Goal: Transaction & Acquisition: Purchase product/service

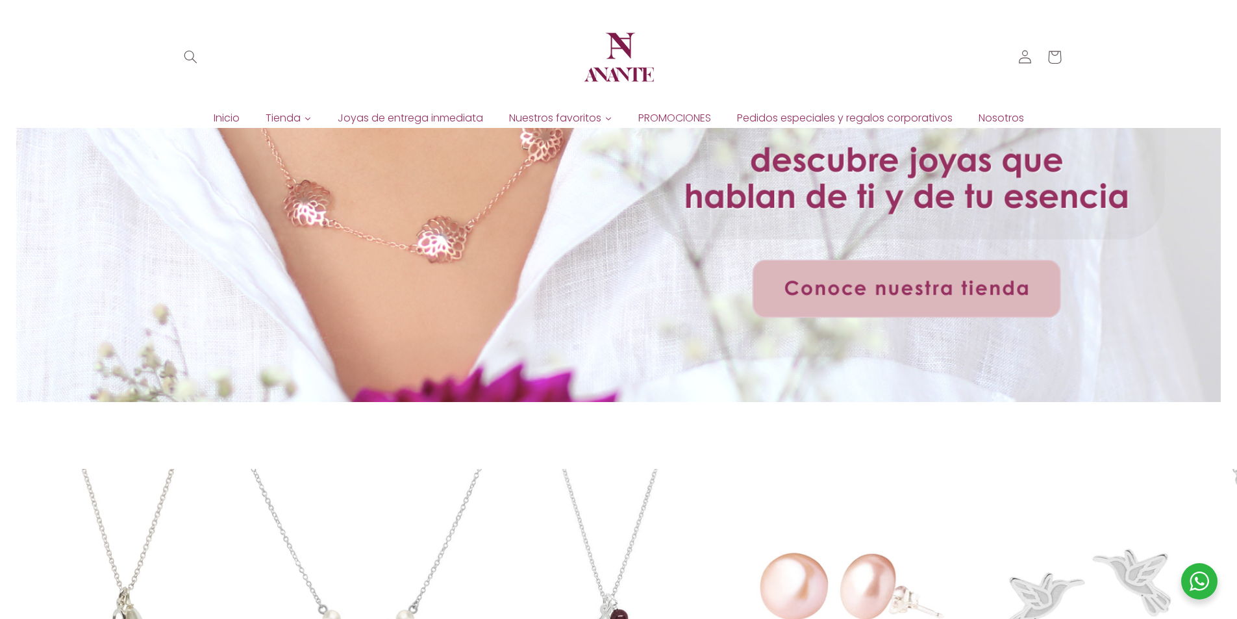
scroll to position [260, 0]
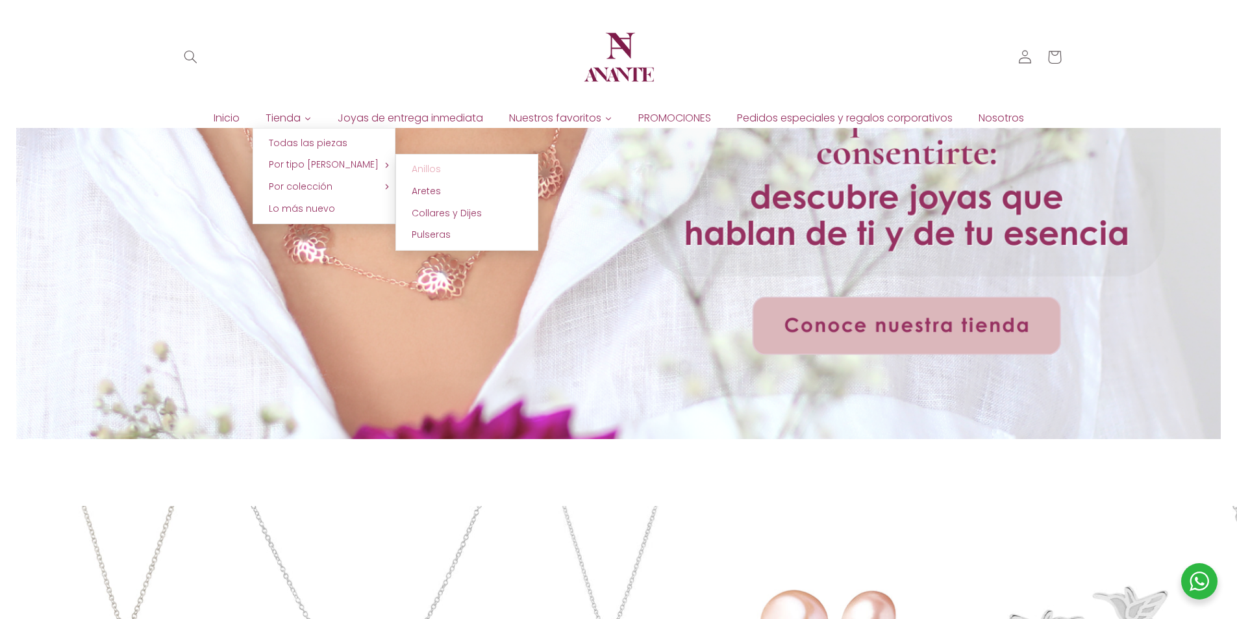
click at [419, 166] on span "Anillos" at bounding box center [426, 168] width 29 height 13
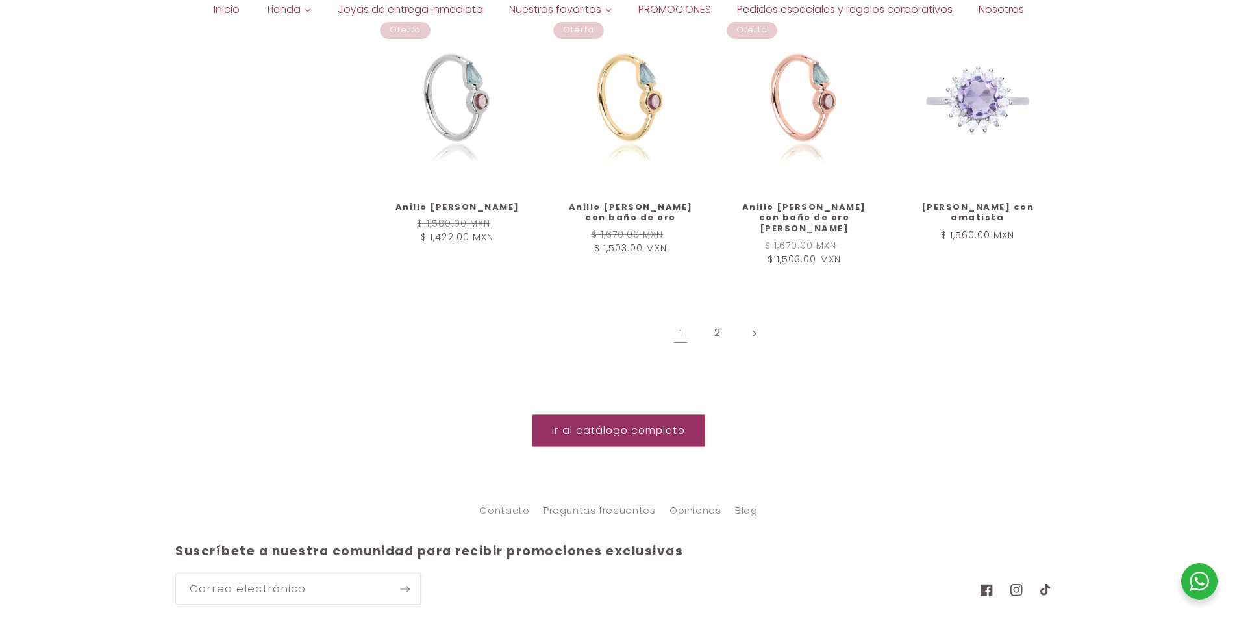
scroll to position [1577, 0]
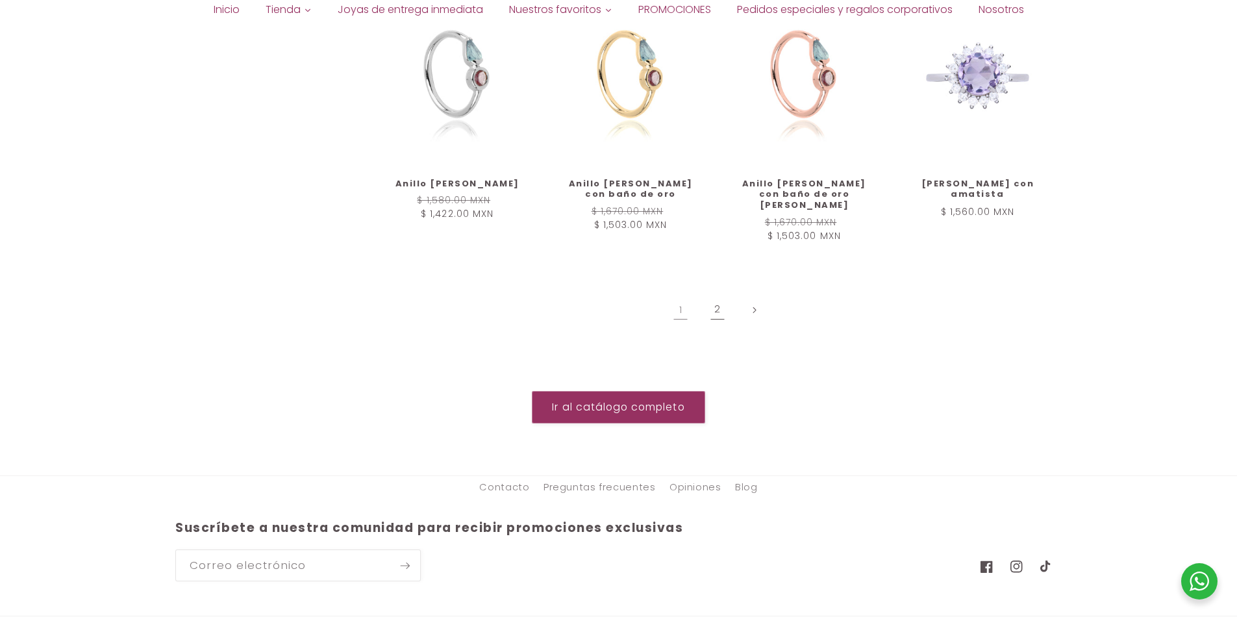
click at [715, 295] on link "2" at bounding box center [717, 310] width 30 height 30
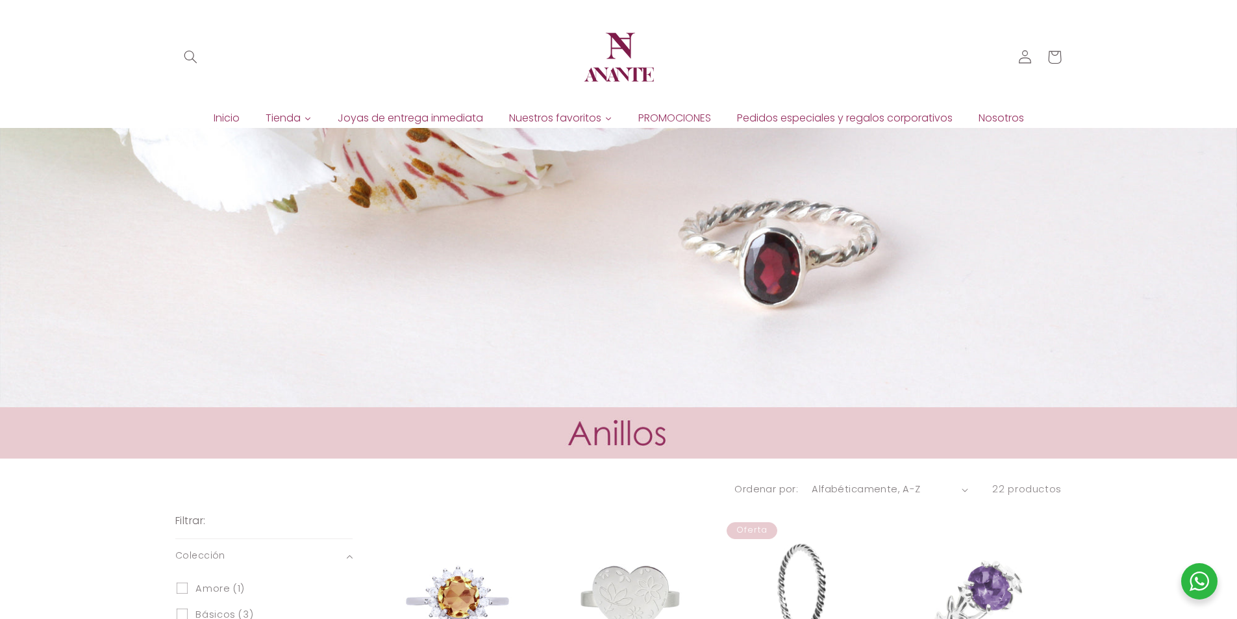
scroll to position [130, 0]
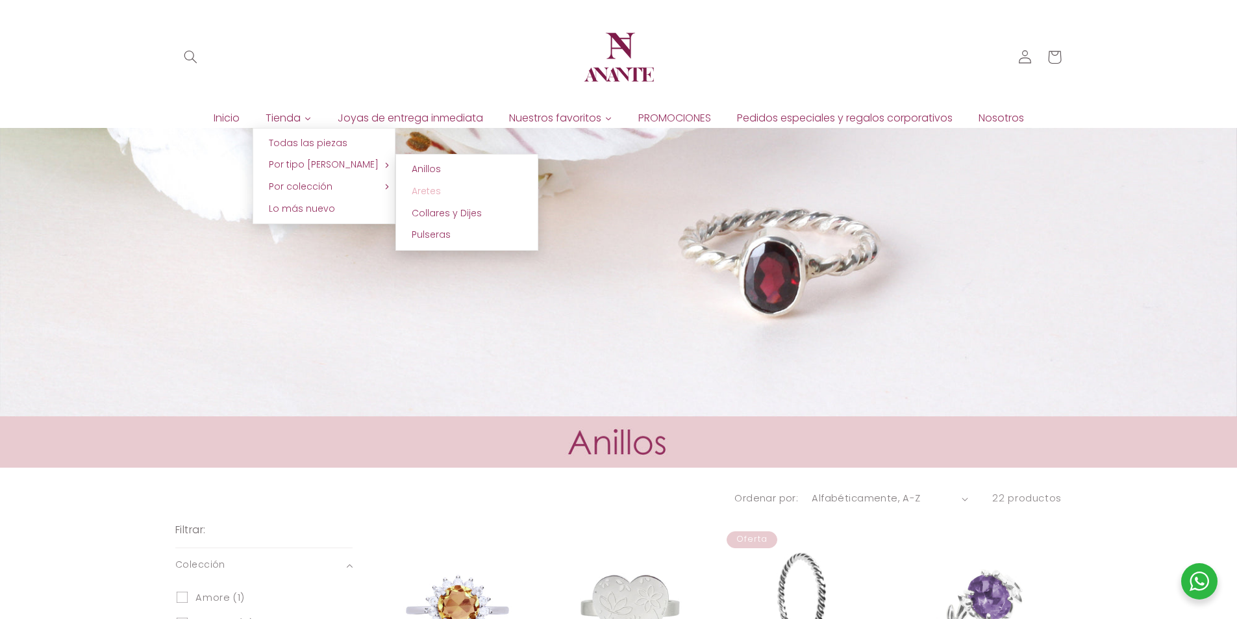
click at [426, 192] on span "Aretes" at bounding box center [426, 190] width 29 height 13
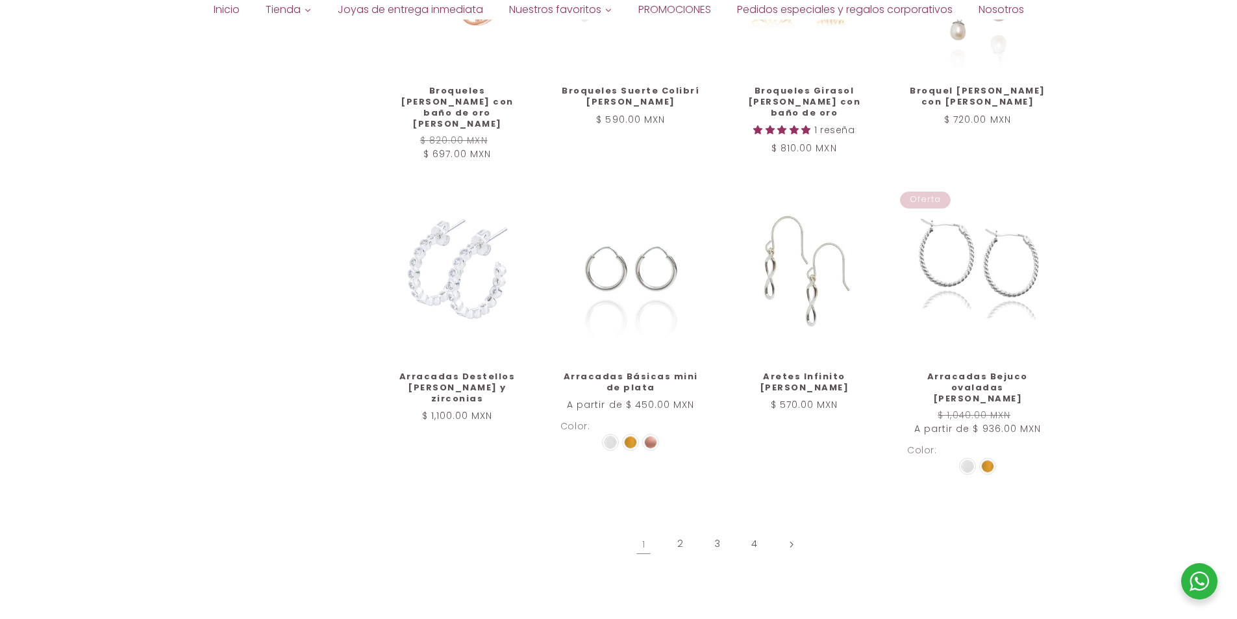
scroll to position [1298, 0]
click at [641, 368] on link "Arracadas Básicas mini de plata" at bounding box center [630, 379] width 141 height 22
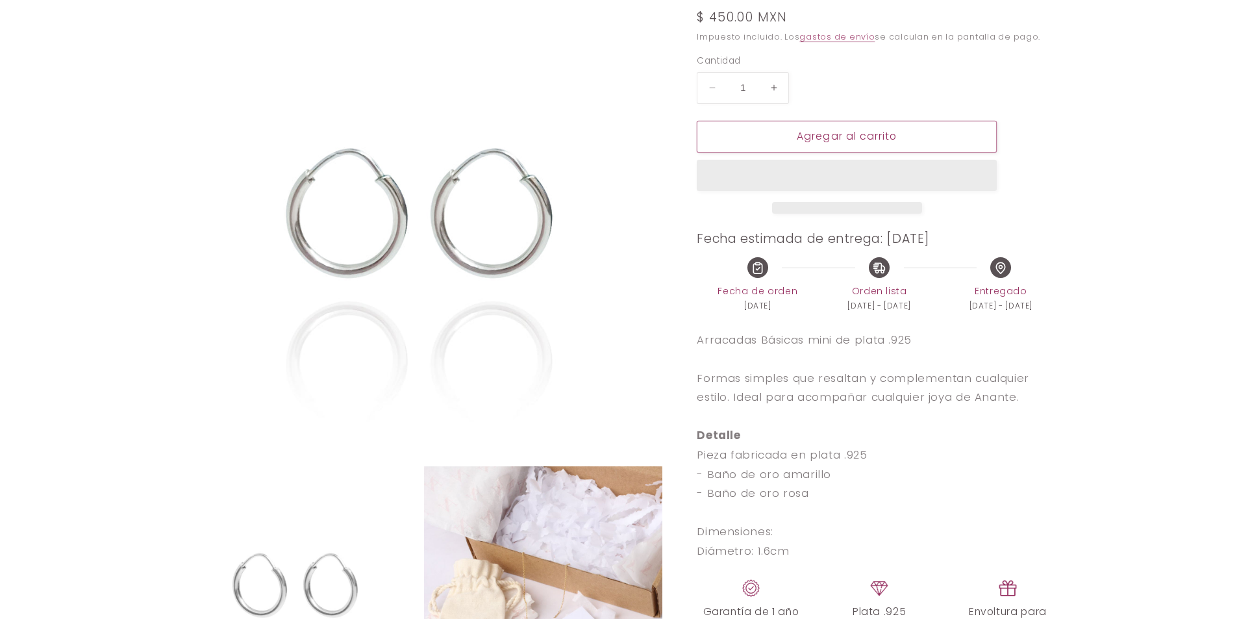
scroll to position [474, 0]
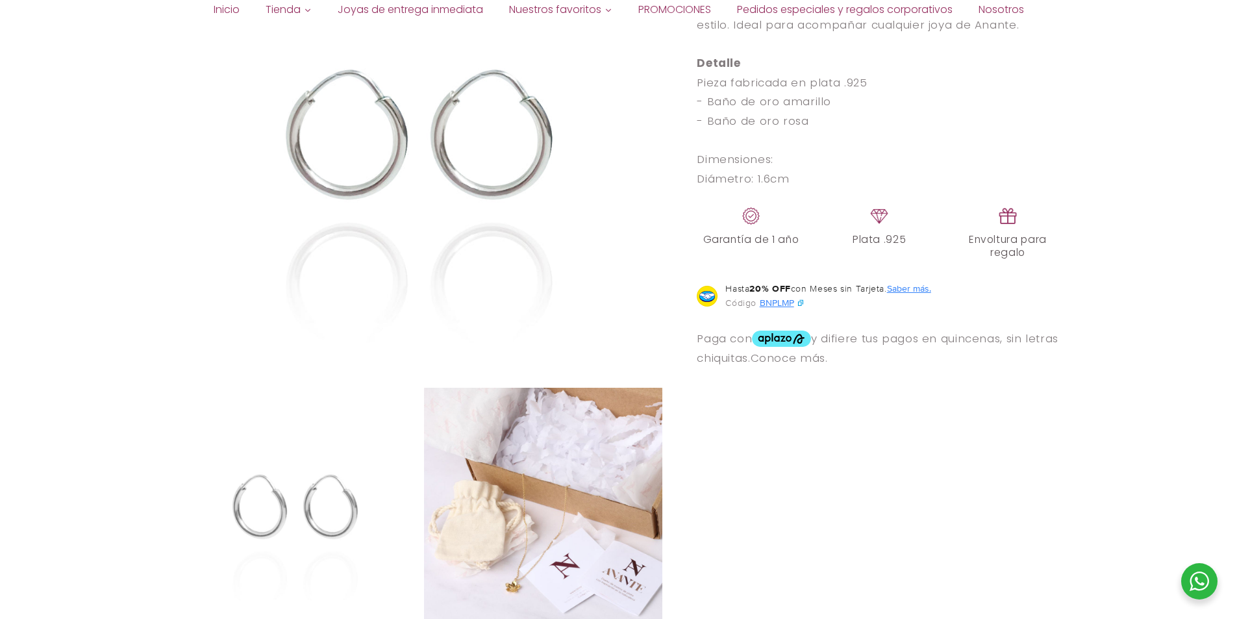
select select "{"isForProduct":true,"id":43743805309082,"title":"Plata","available":true,"pric…"
select select "{"isForProduct":false,"id":43715634987162,"title":"5","available":true,"price":…"
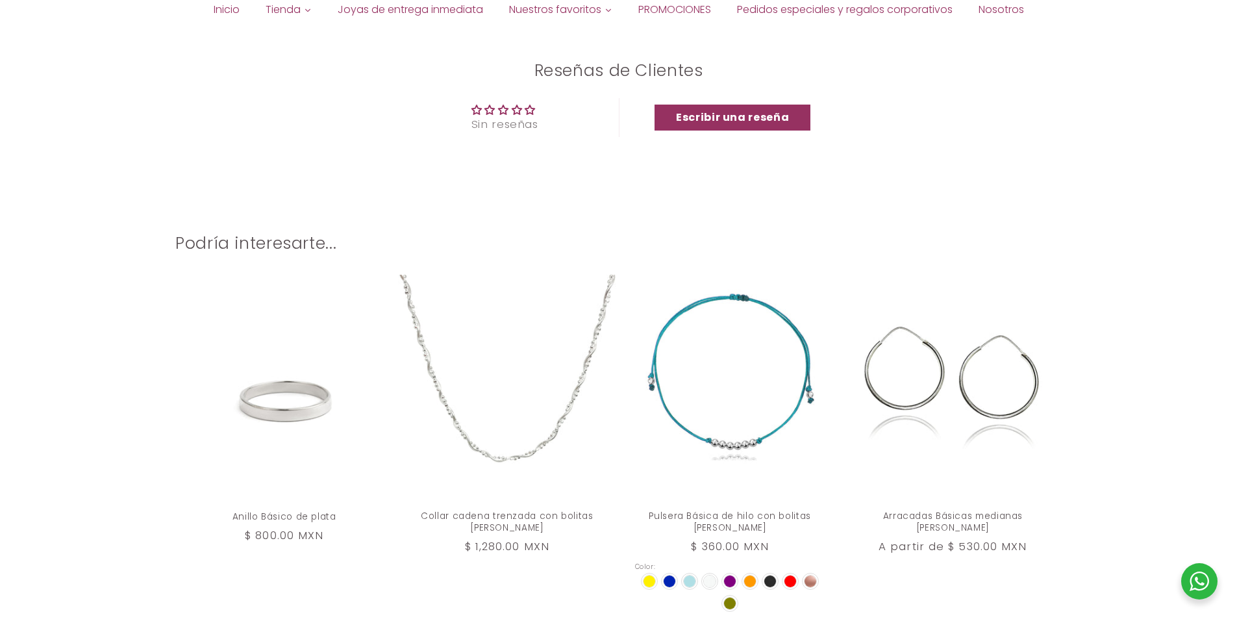
scroll to position [1253, 0]
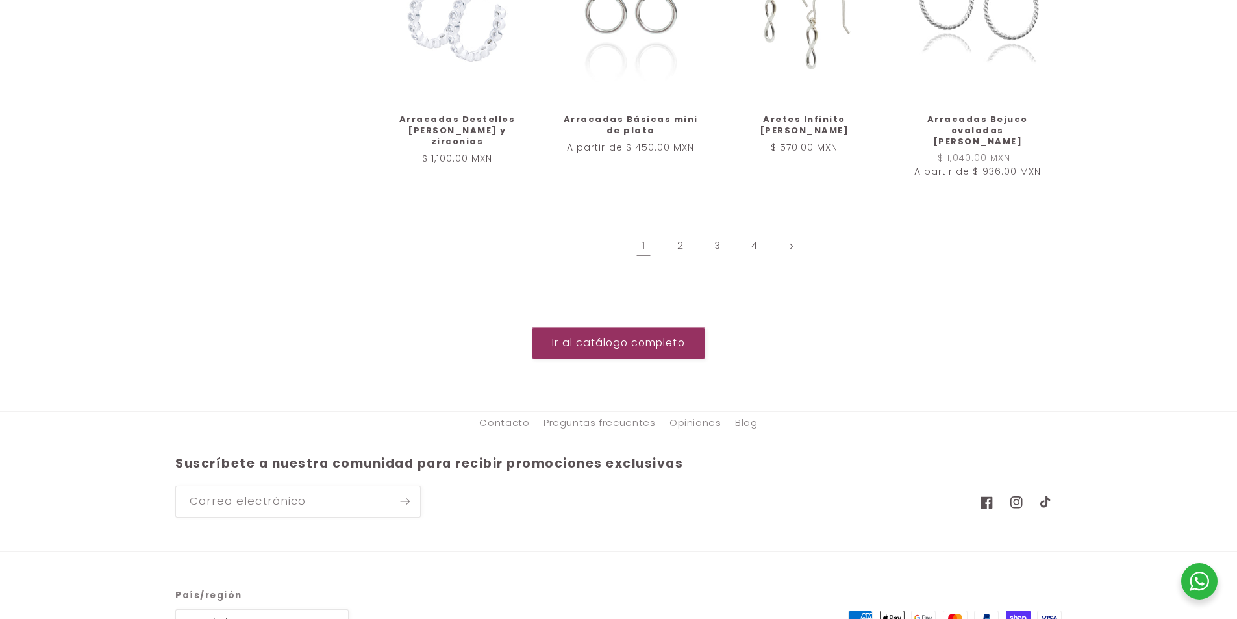
scroll to position [1572, 0]
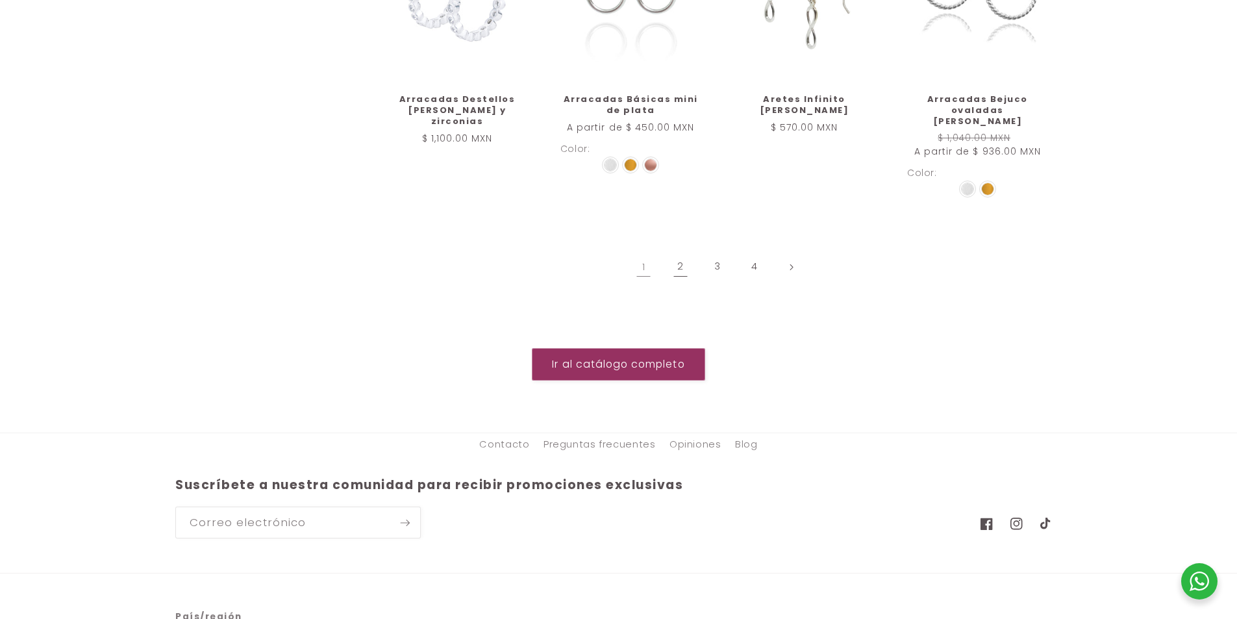
click at [676, 252] on link "2" at bounding box center [680, 267] width 30 height 30
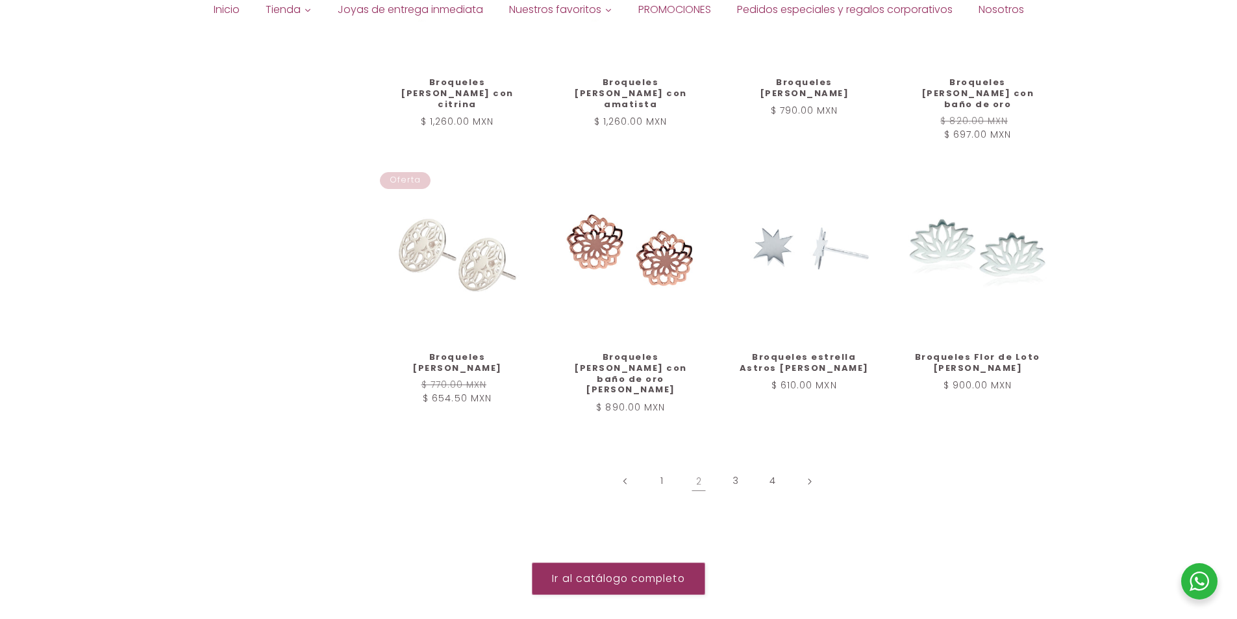
scroll to position [1448, 0]
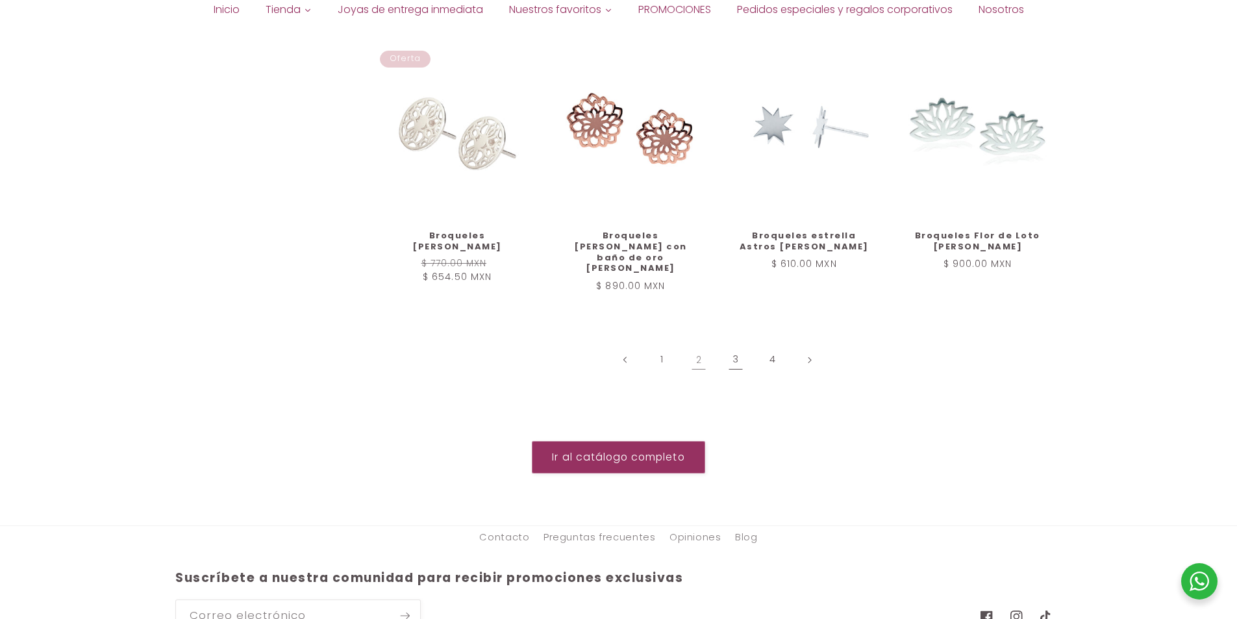
click at [741, 345] on link "3" at bounding box center [736, 360] width 30 height 30
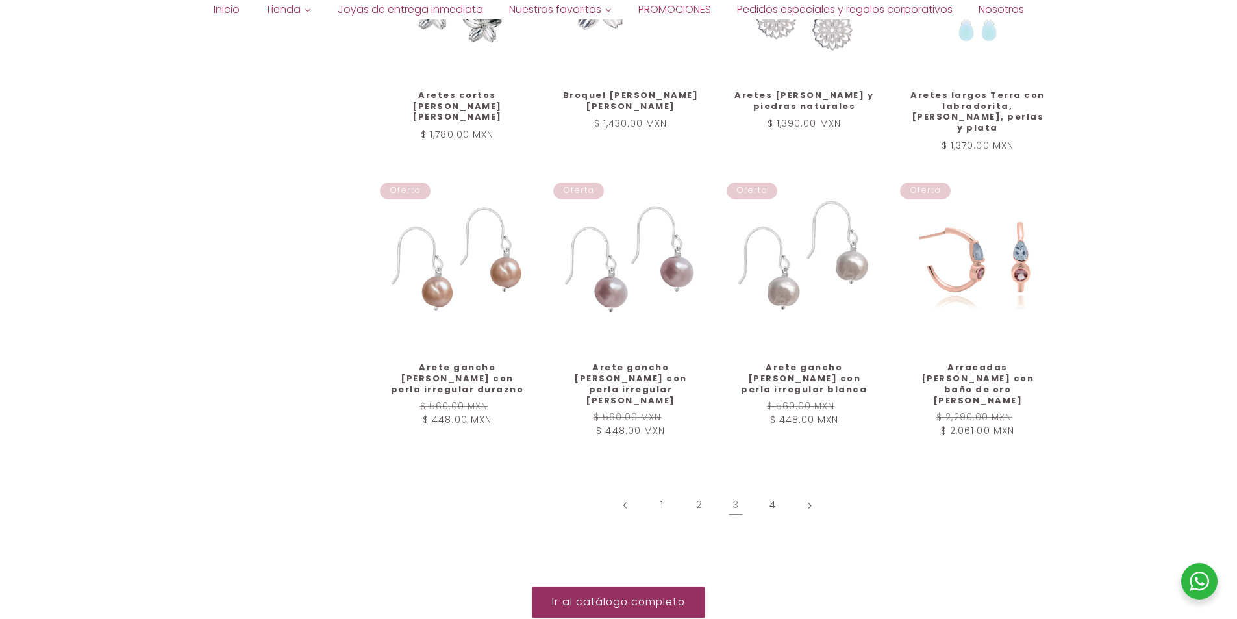
scroll to position [1448, 0]
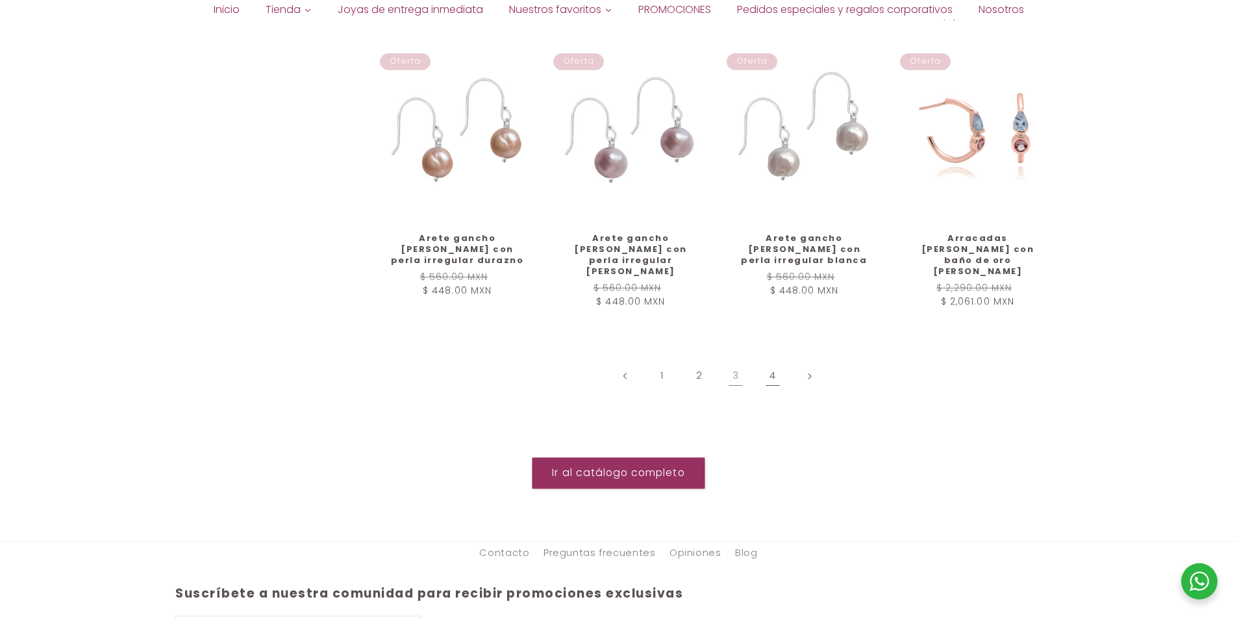
click at [776, 361] on link "4" at bounding box center [773, 376] width 30 height 30
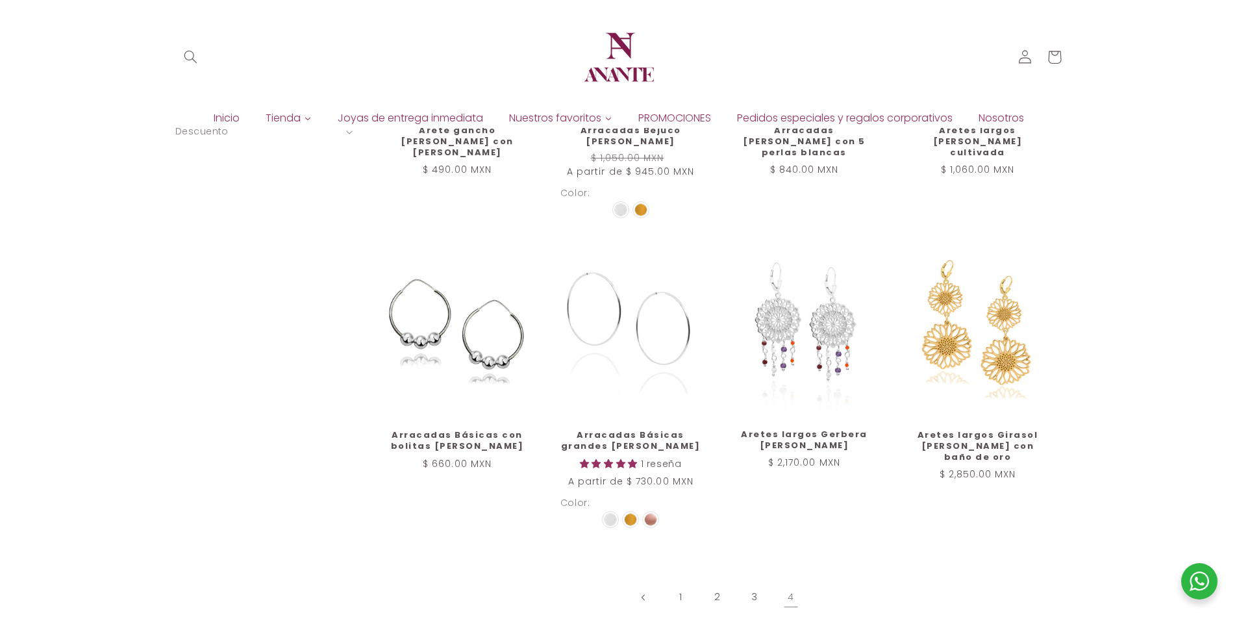
scroll to position [863, 0]
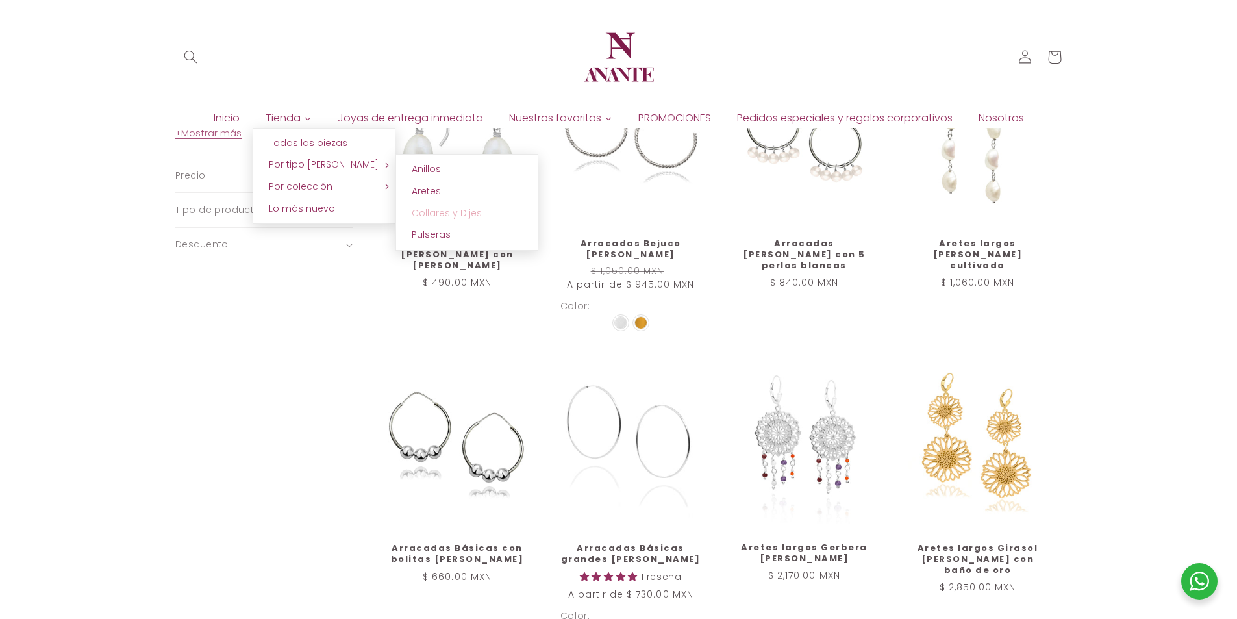
click at [453, 209] on span "Collares y Dijes" at bounding box center [447, 212] width 70 height 13
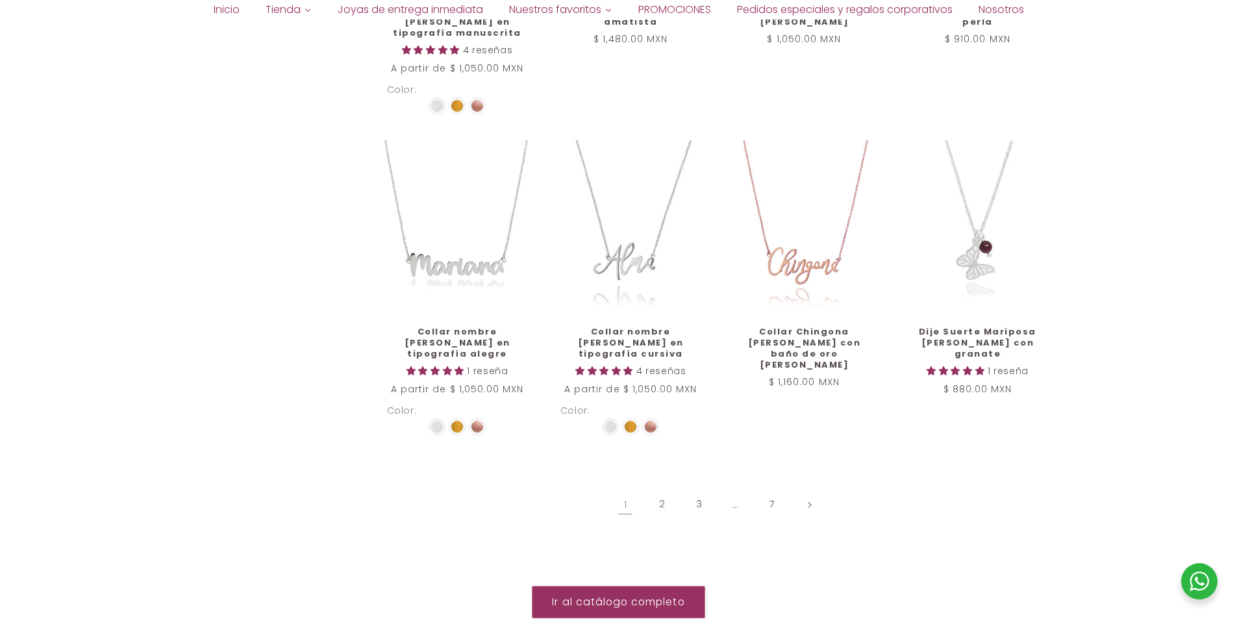
scroll to position [1512, 0]
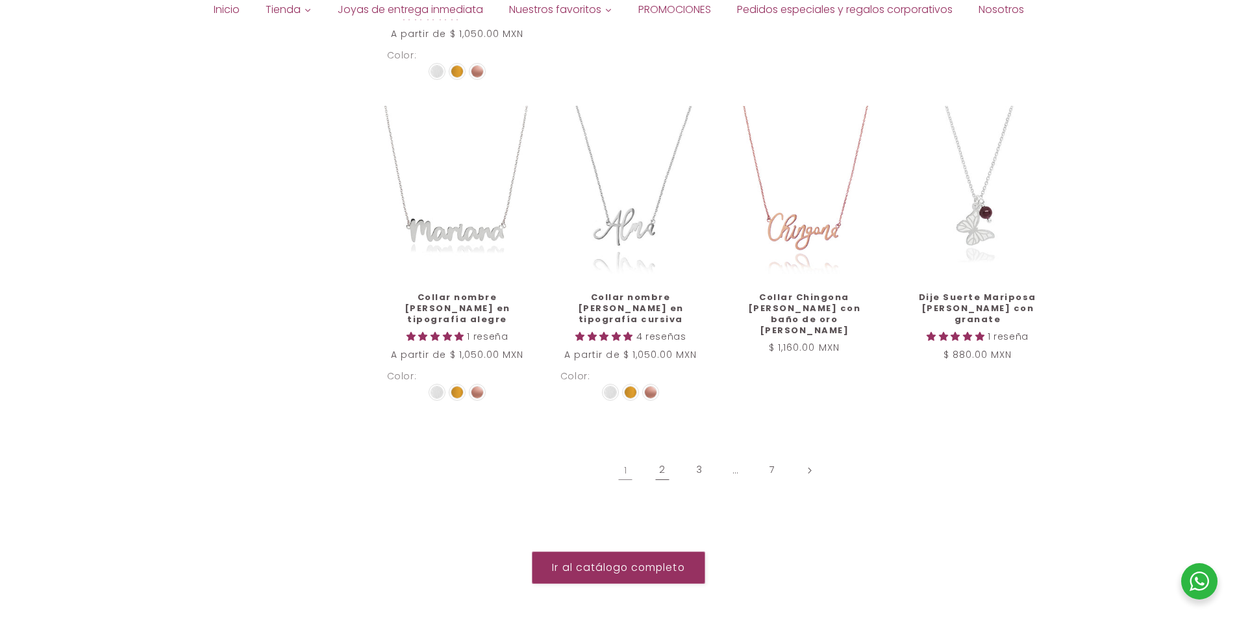
click at [656, 455] on link "2" at bounding box center [662, 470] width 30 height 30
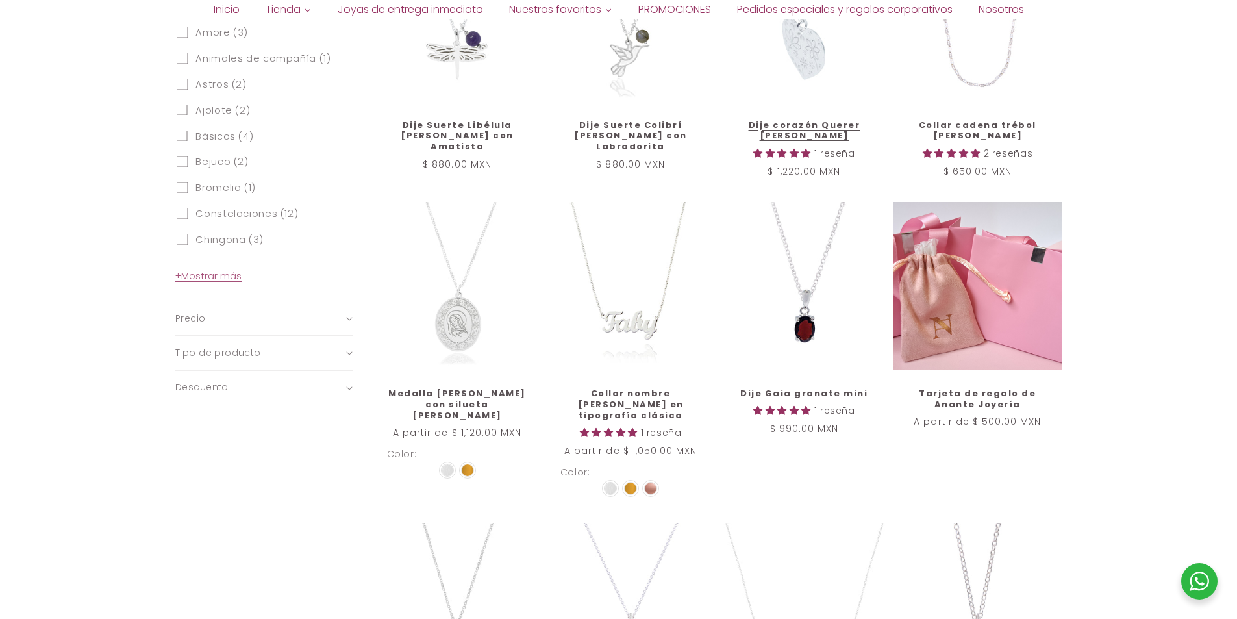
scroll to position [733, 0]
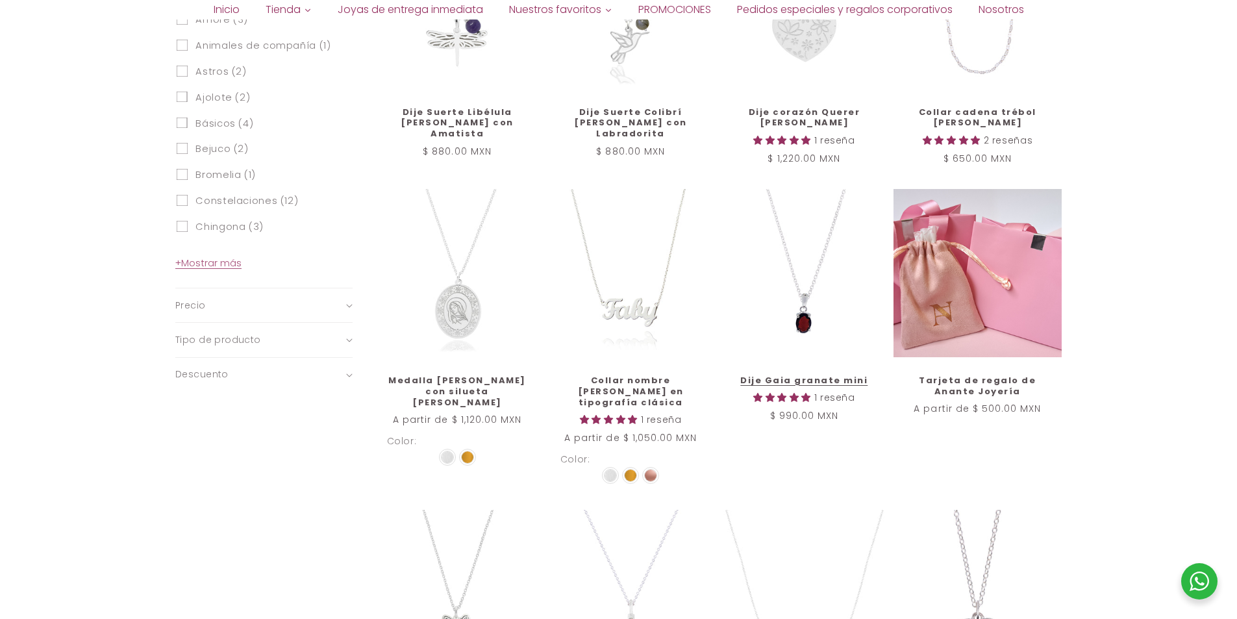
click at [835, 375] on link "Dije Gaia granate mini" at bounding box center [803, 380] width 141 height 11
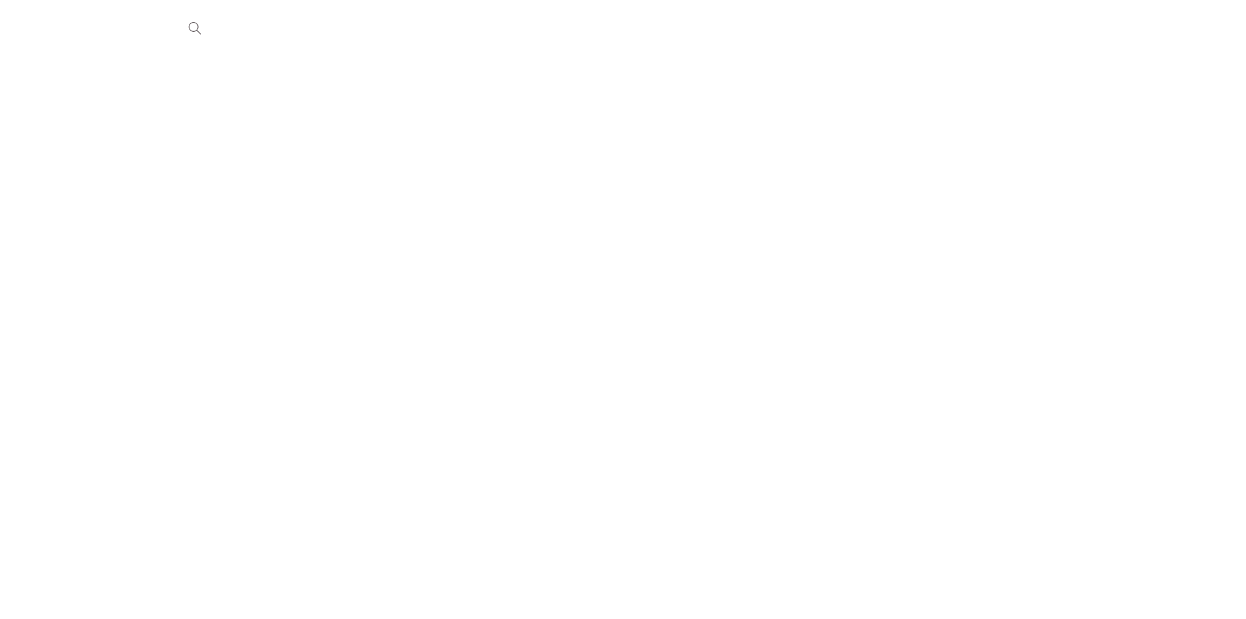
click at [807, 330] on body "Ir directamente al contenido Tu carrito esta vacío Seguir comprando ¿Tienes una…" at bounding box center [623, 309] width 1246 height 619
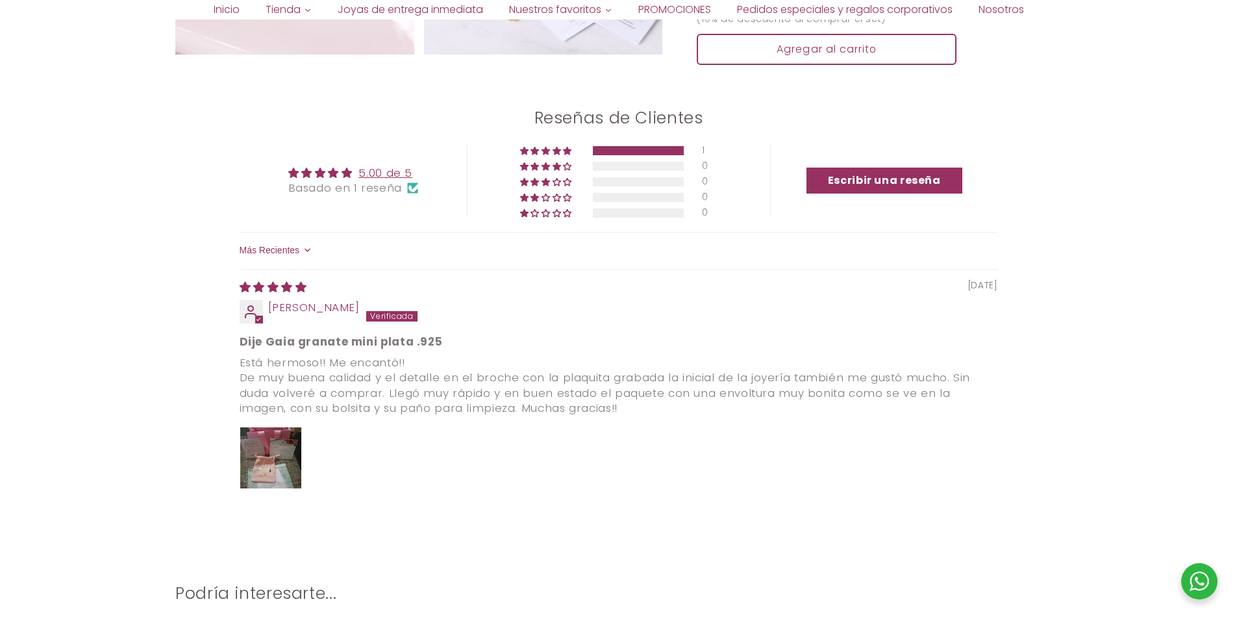
scroll to position [1286, 0]
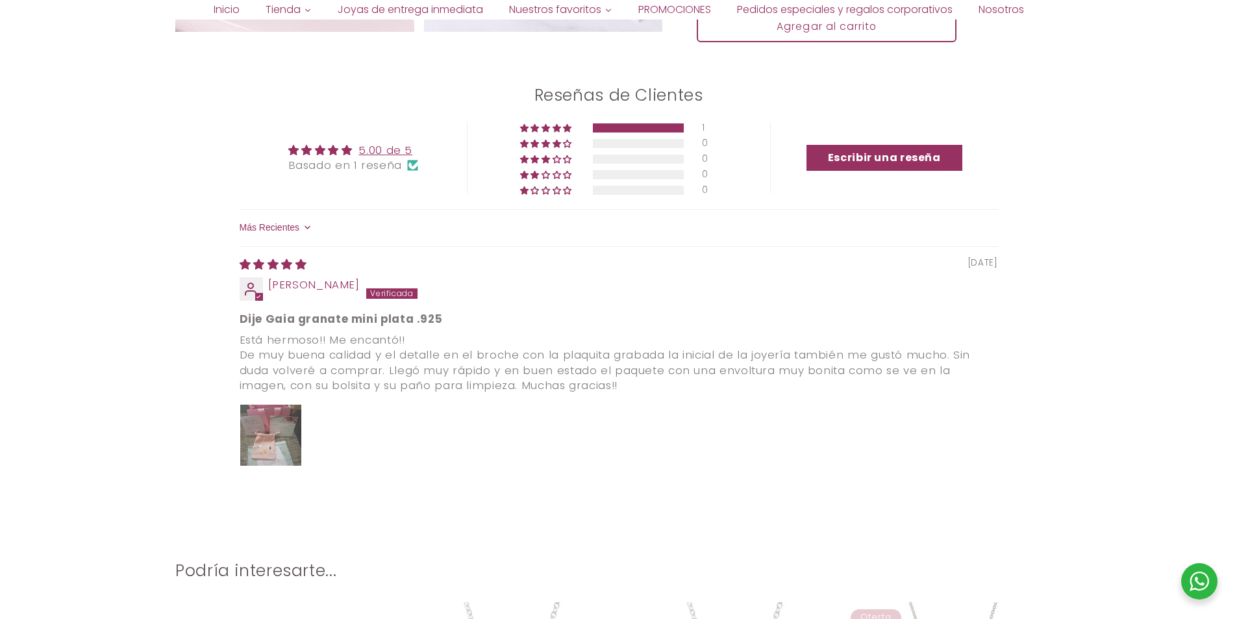
click at [283, 430] on img "Link to user picture 1" at bounding box center [270, 434] width 61 height 61
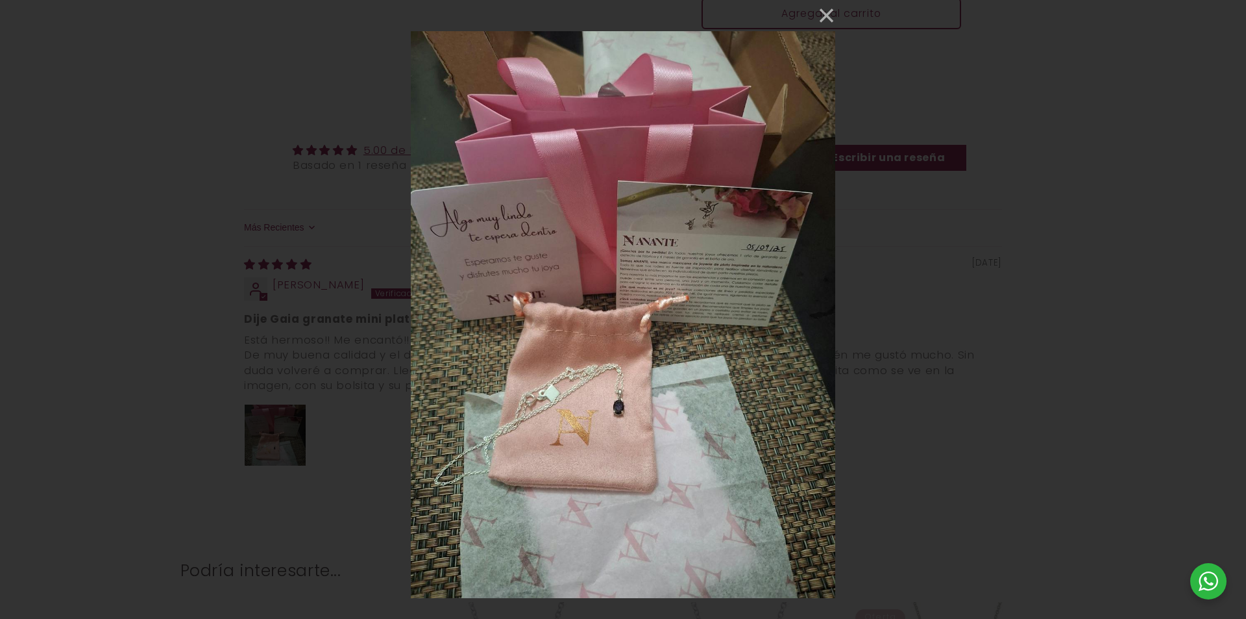
click at [543, 405] on img at bounding box center [623, 309] width 425 height 619
click at [658, 395] on img at bounding box center [623, 309] width 425 height 619
click at [593, 389] on img at bounding box center [623, 309] width 425 height 619
click at [820, 19] on button "×" at bounding box center [819, 15] width 31 height 31
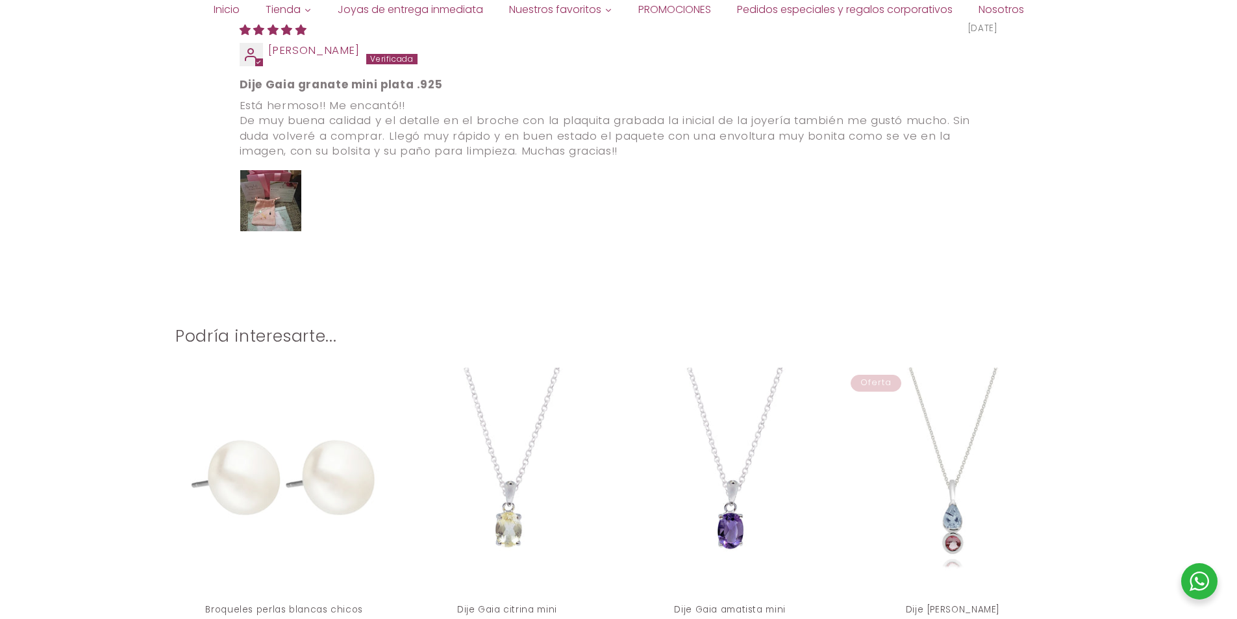
scroll to position [1610, 0]
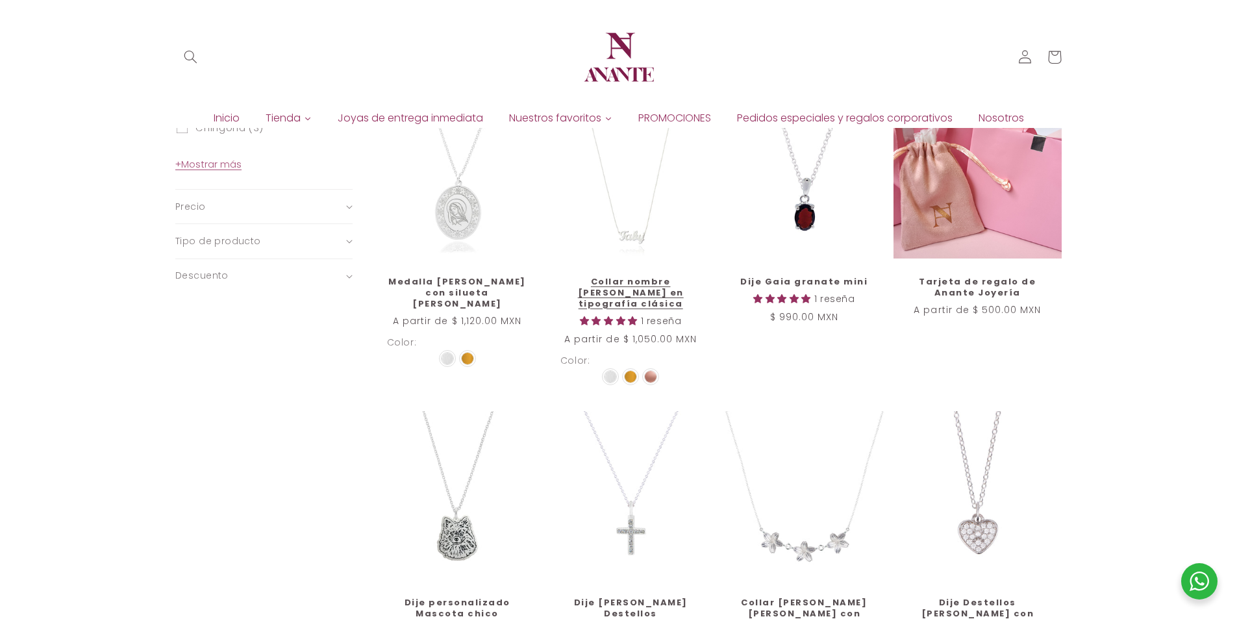
scroll to position [928, 0]
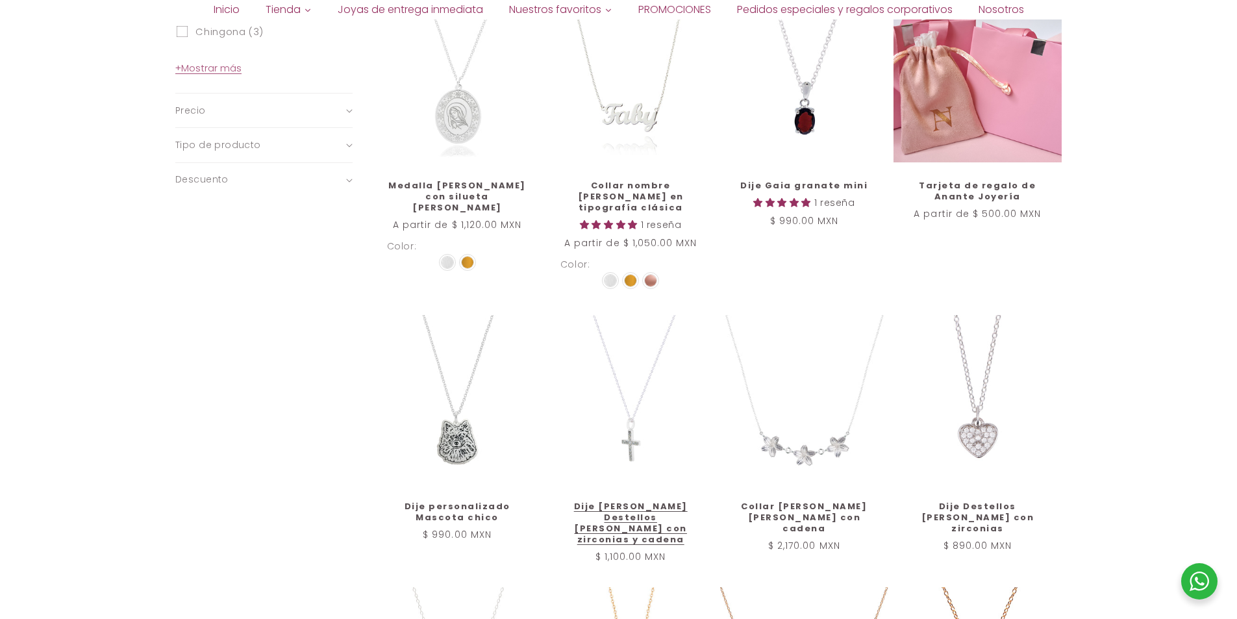
click at [628, 501] on link "Dije [PERSON_NAME] Destellos [PERSON_NAME] con zirconias y cadena" at bounding box center [630, 523] width 141 height 44
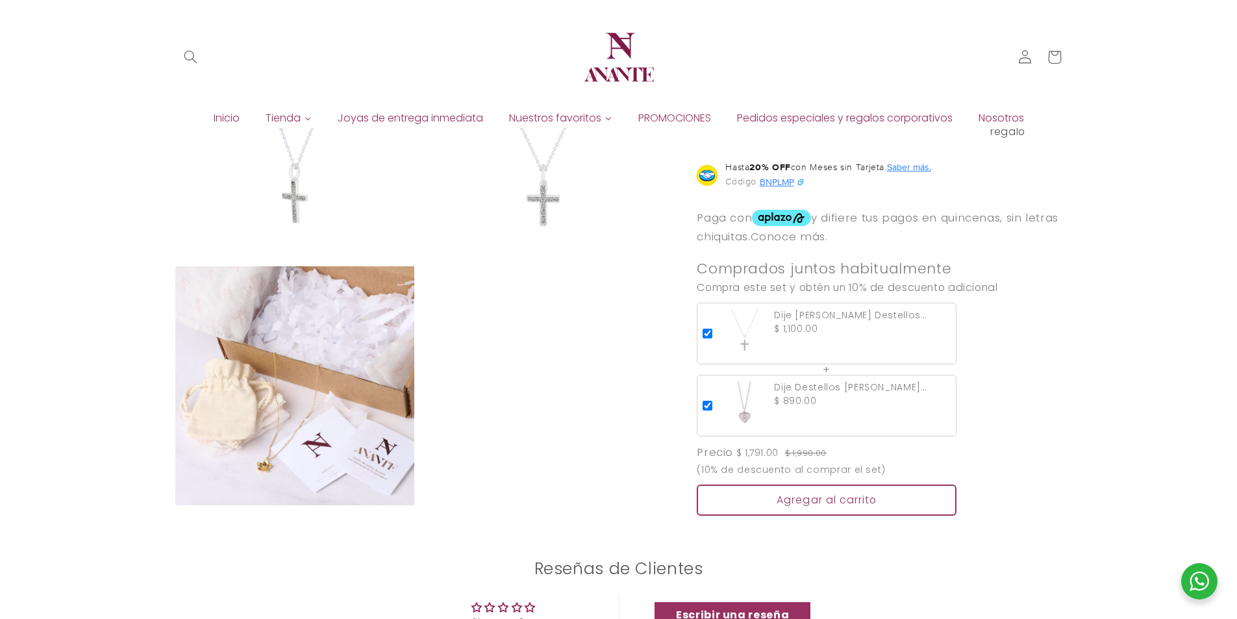
scroll to position [714, 0]
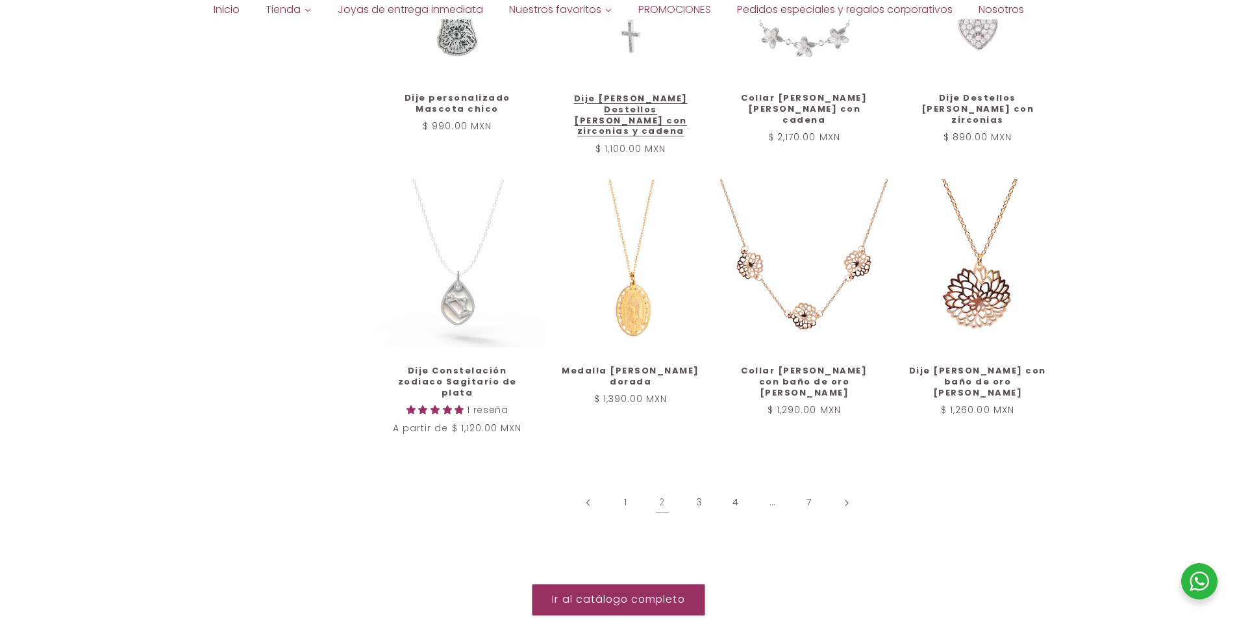
scroll to position [1337, 0]
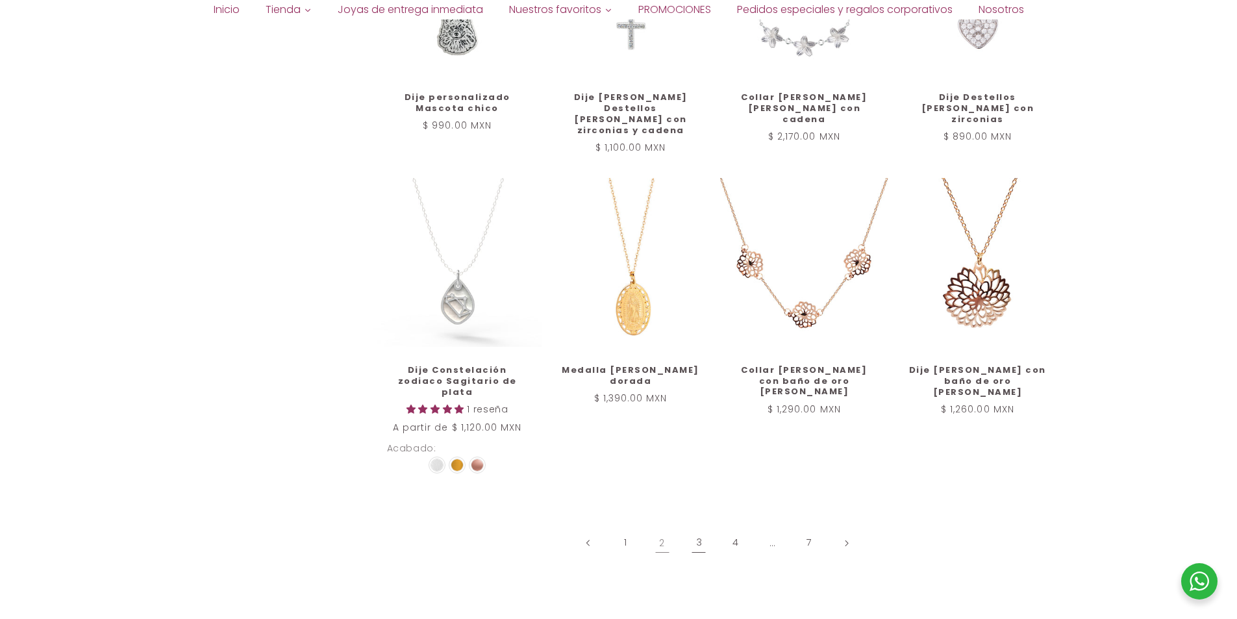
click at [698, 528] on link "3" at bounding box center [699, 543] width 30 height 30
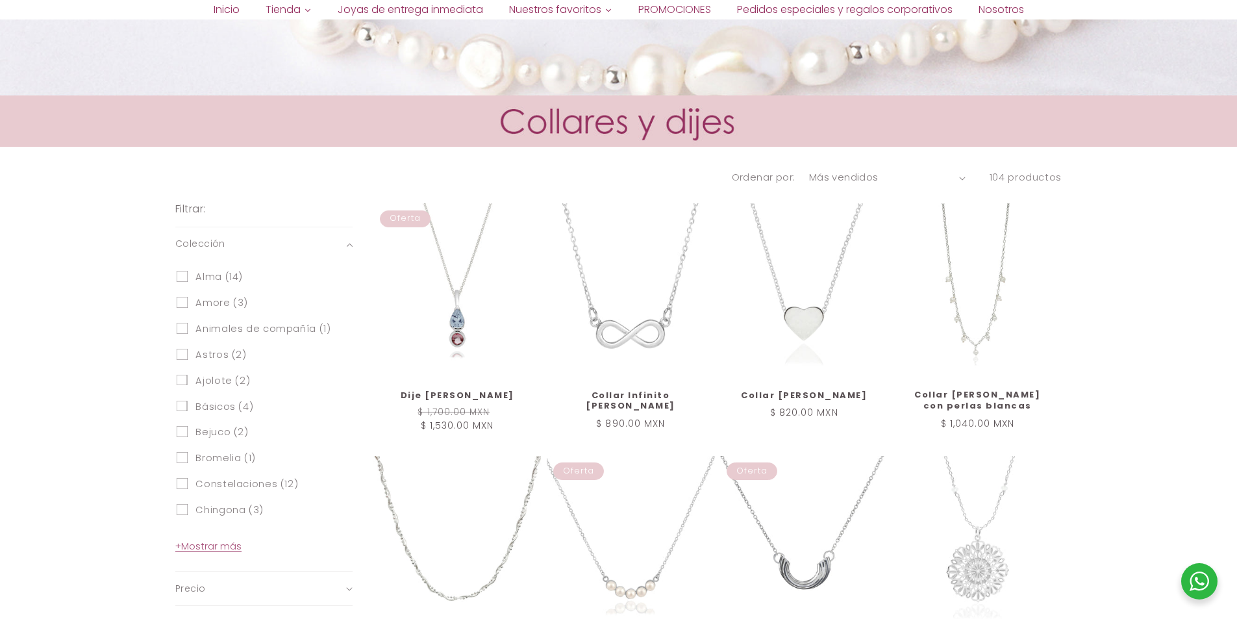
scroll to position [584, 0]
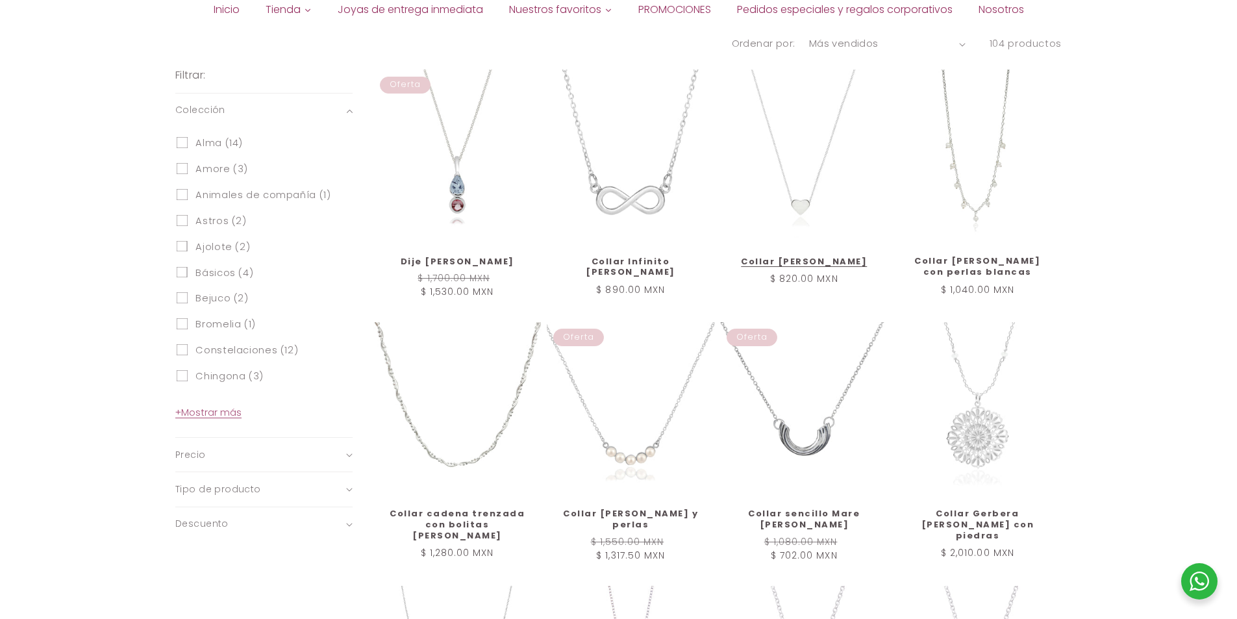
click at [797, 256] on link "Collar [PERSON_NAME]" at bounding box center [803, 261] width 141 height 11
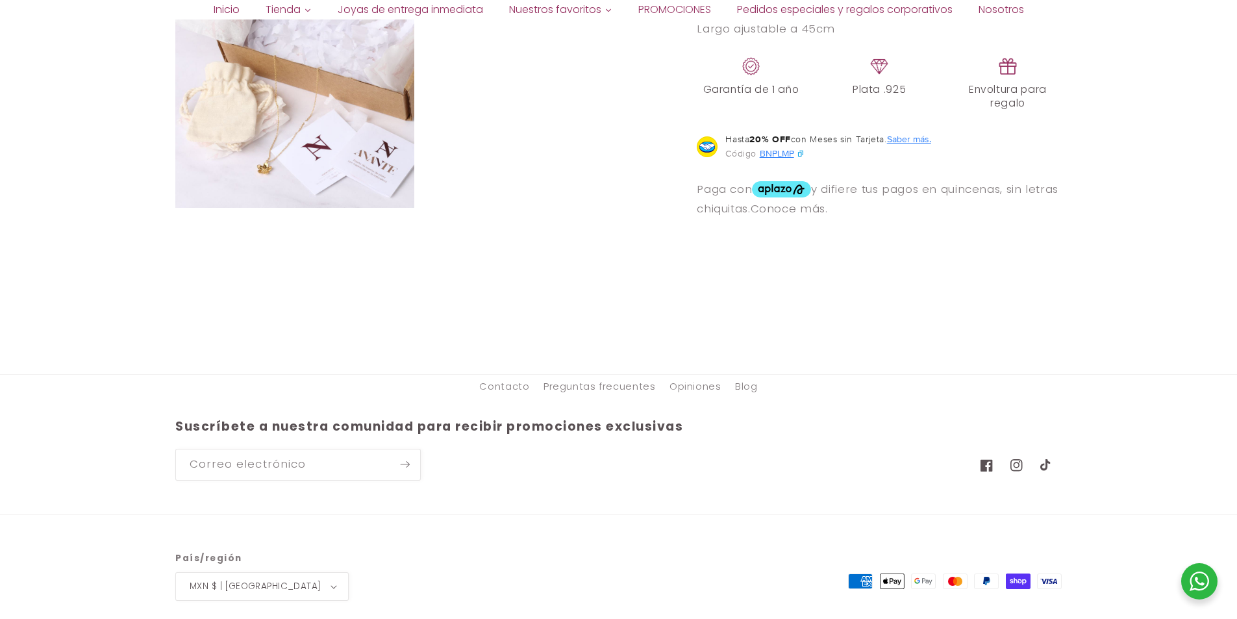
scroll to position [1210, 0]
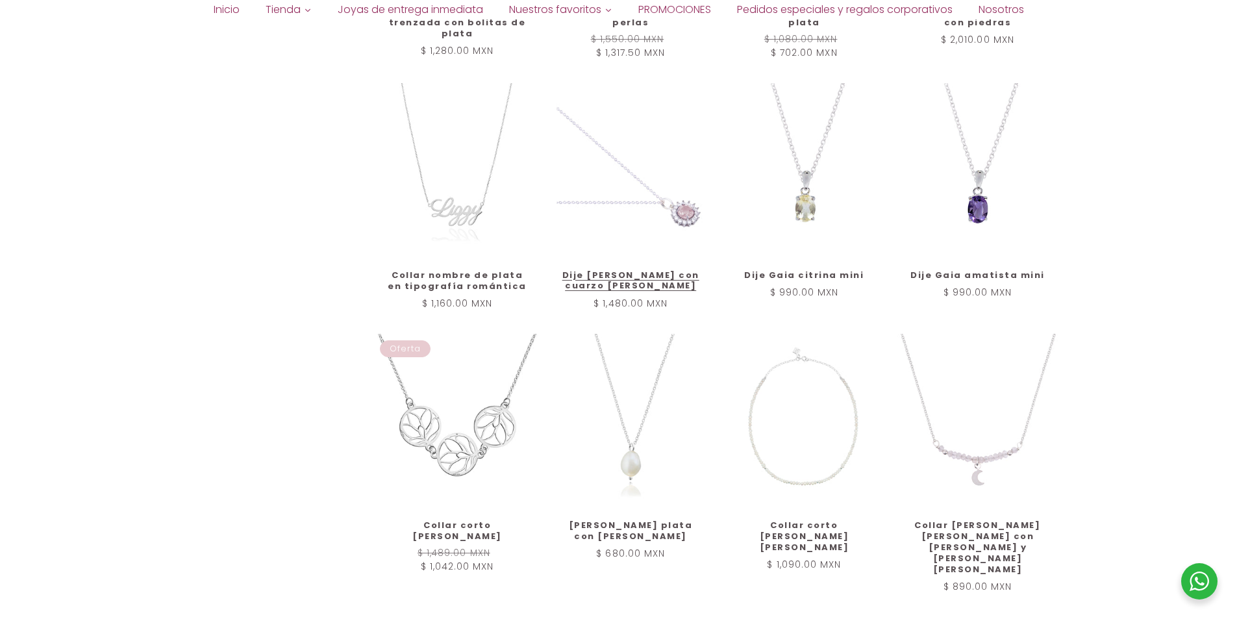
scroll to position [1188, 0]
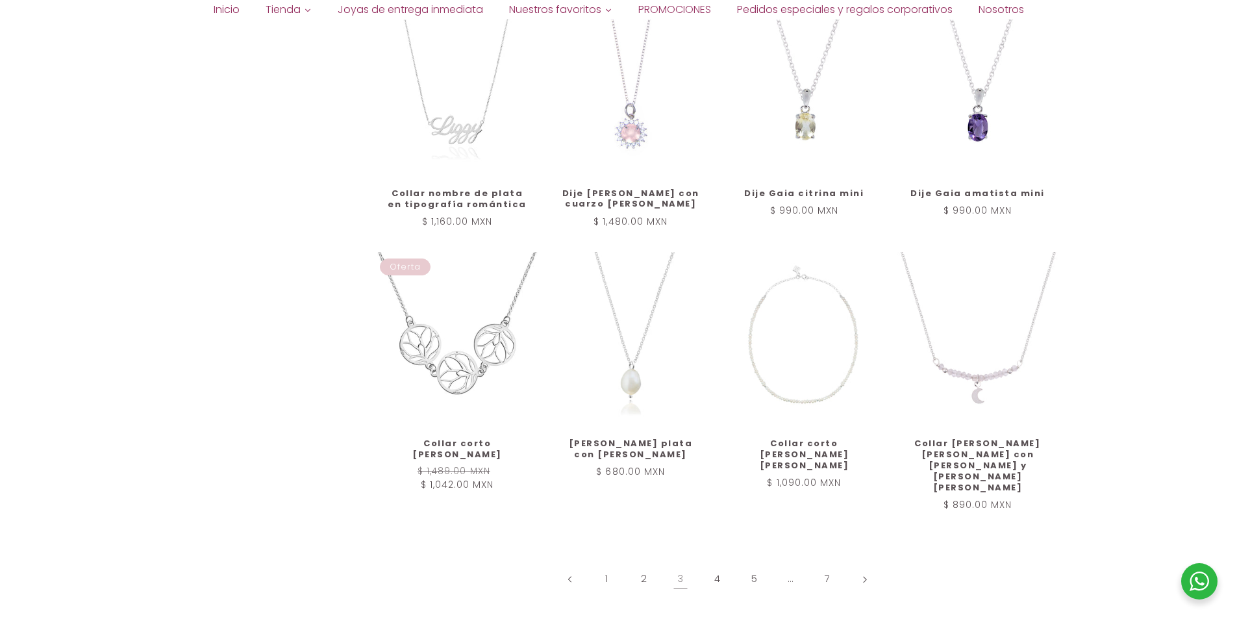
click at [863, 576] on icon "Página siguiente" at bounding box center [865, 579] width 4 height 6
click at [717, 564] on link "4" at bounding box center [717, 579] width 30 height 30
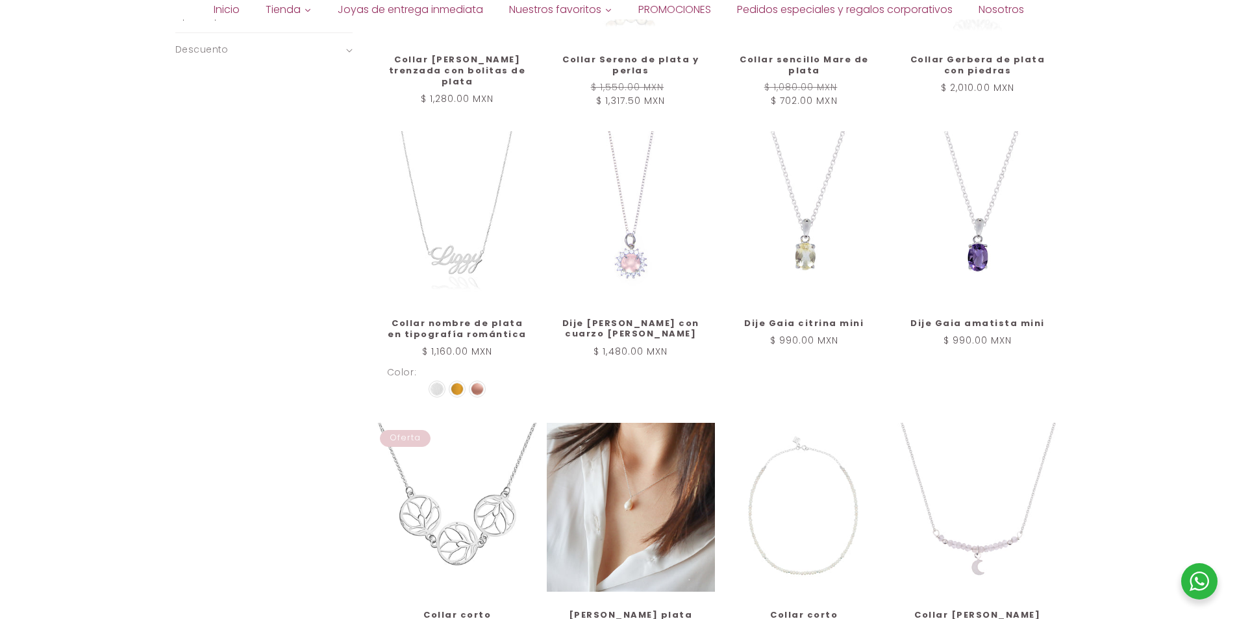
scroll to position [1253, 0]
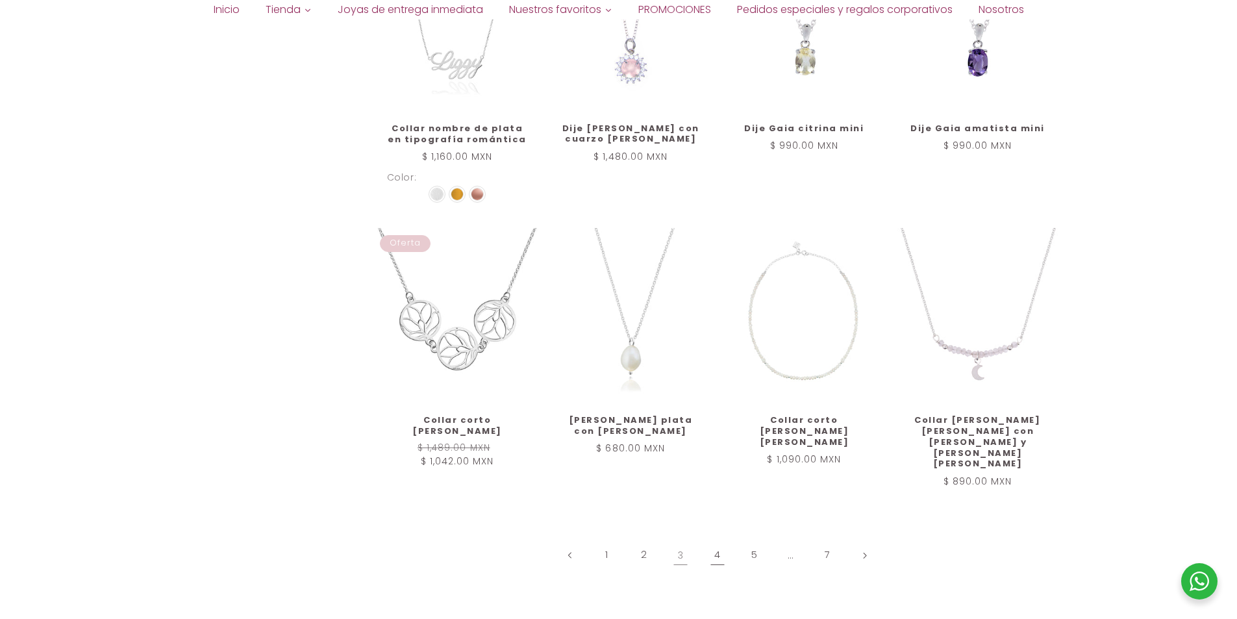
click at [710, 540] on link "4" at bounding box center [717, 555] width 30 height 30
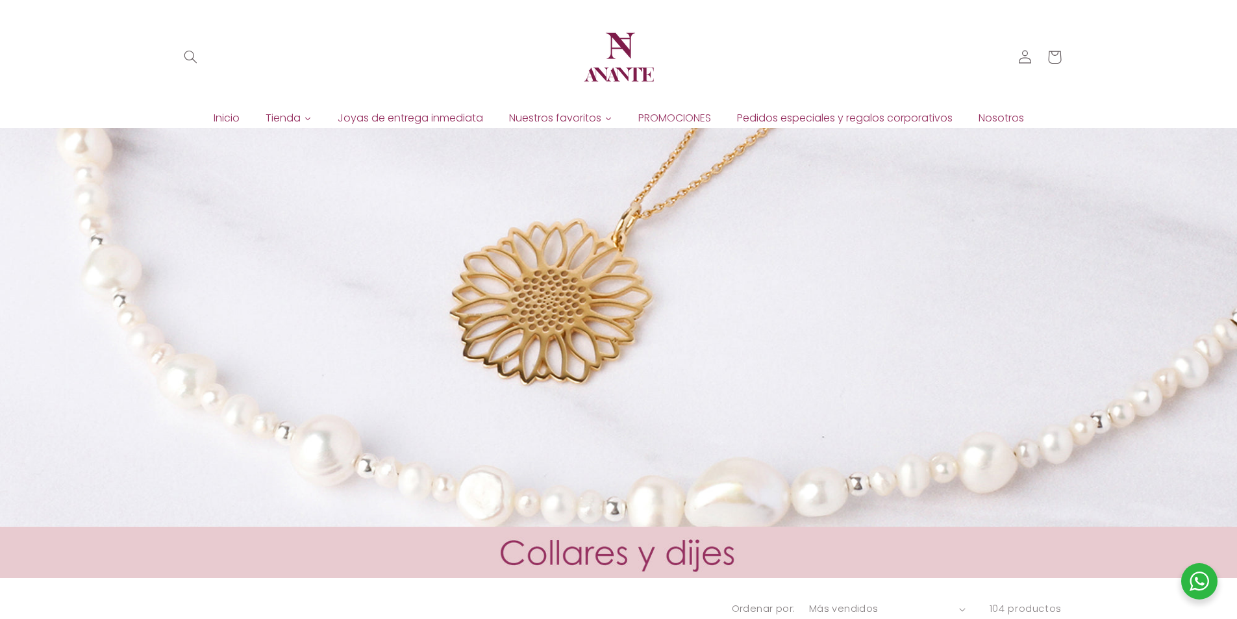
scroll to position [0, 0]
